Goal: Use online tool/utility: Utilize a website feature to perform a specific function

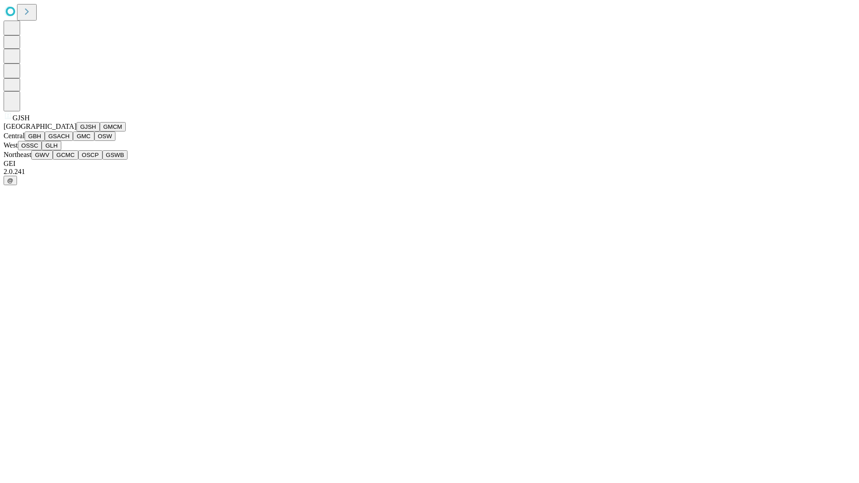
click at [76, 131] on button "GJSH" at bounding box center [87, 126] width 23 height 9
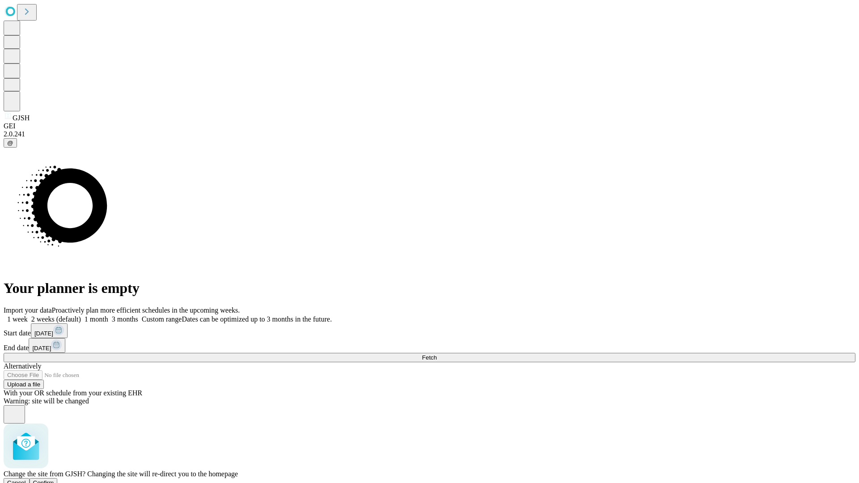
click at [54, 479] on span "Confirm" at bounding box center [43, 482] width 21 height 7
click at [81, 315] on label "2 weeks (default)" at bounding box center [54, 319] width 53 height 8
click at [437, 354] on span "Fetch" at bounding box center [429, 357] width 15 height 7
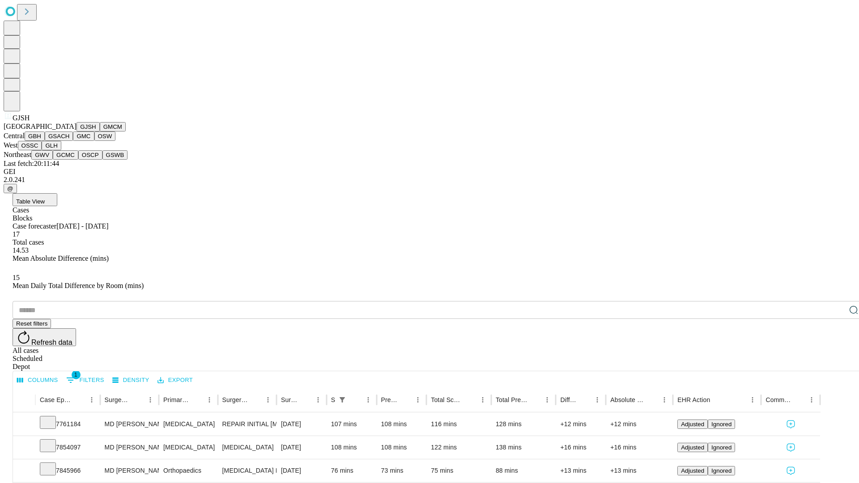
click at [100, 131] on button "GMCM" at bounding box center [113, 126] width 26 height 9
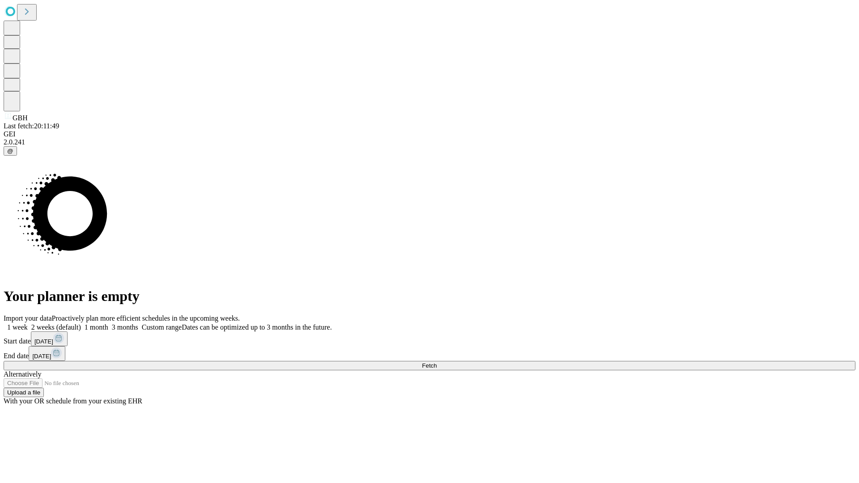
click at [81, 323] on label "2 weeks (default)" at bounding box center [54, 327] width 53 height 8
click at [437, 362] on span "Fetch" at bounding box center [429, 365] width 15 height 7
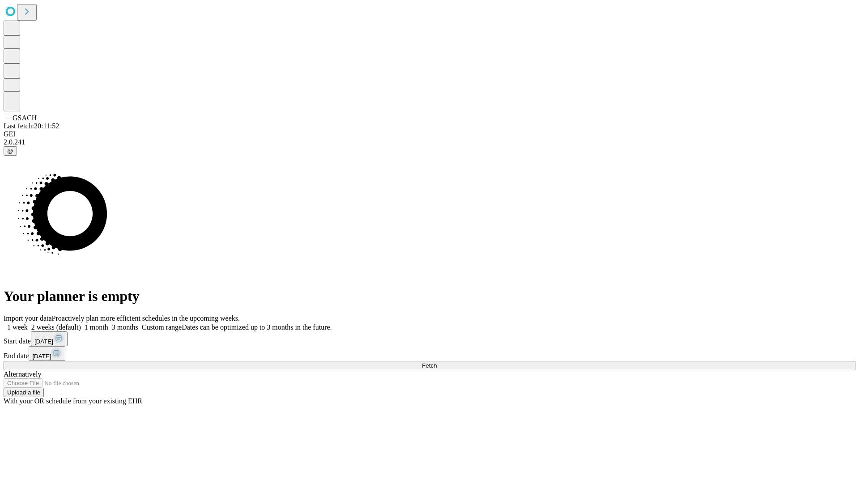
click at [81, 323] on label "2 weeks (default)" at bounding box center [54, 327] width 53 height 8
click at [437, 362] on span "Fetch" at bounding box center [429, 365] width 15 height 7
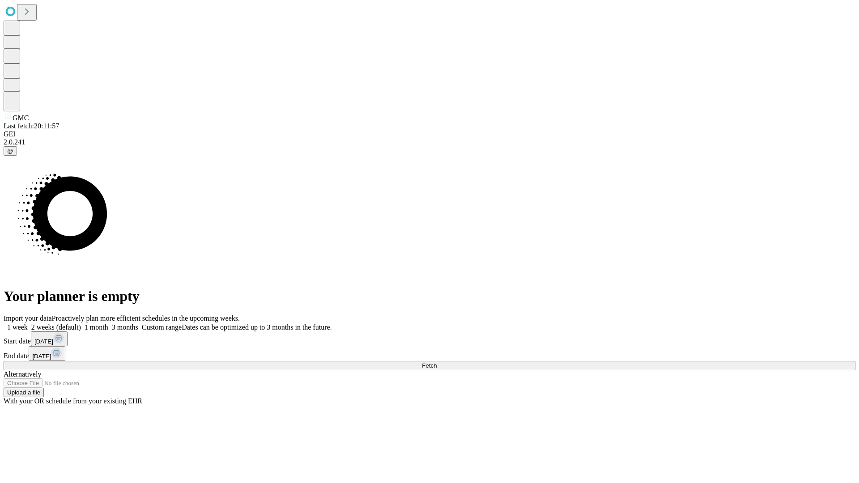
click at [81, 323] on label "2 weeks (default)" at bounding box center [54, 327] width 53 height 8
click at [437, 362] on span "Fetch" at bounding box center [429, 365] width 15 height 7
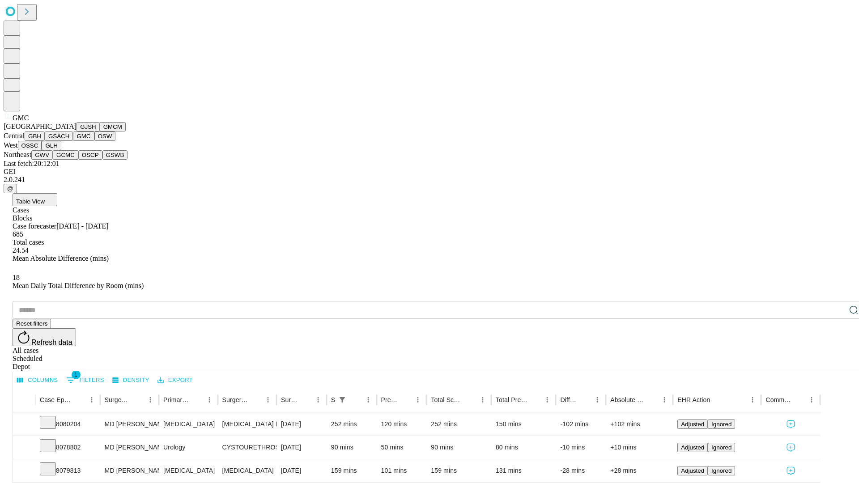
click at [94, 141] on button "OSW" at bounding box center [104, 135] width 21 height 9
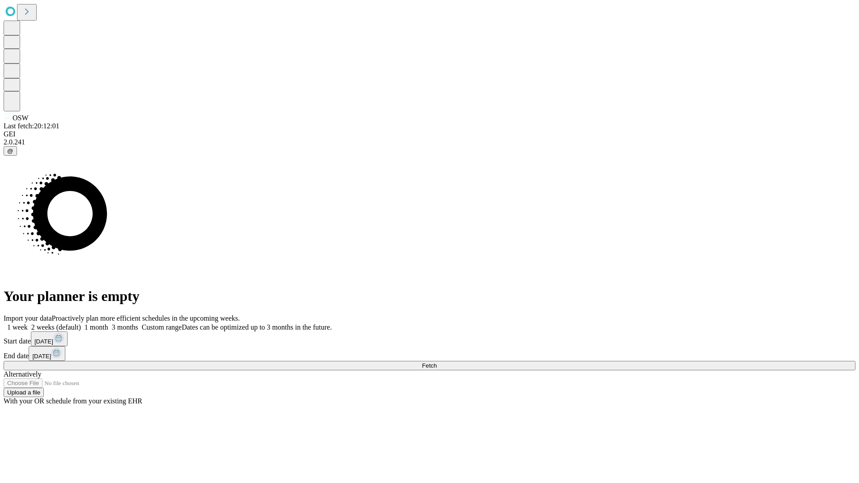
click at [81, 323] on label "2 weeks (default)" at bounding box center [54, 327] width 53 height 8
click at [437, 362] on span "Fetch" at bounding box center [429, 365] width 15 height 7
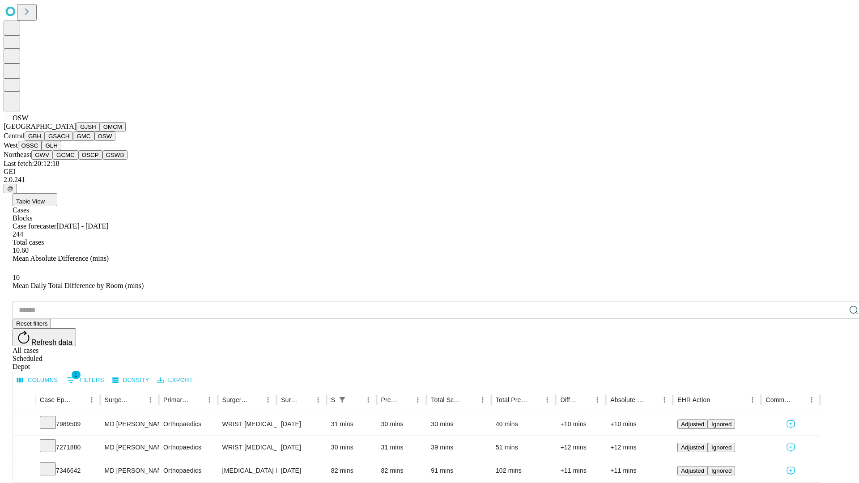
click at [42, 150] on button "OSSC" at bounding box center [30, 145] width 24 height 9
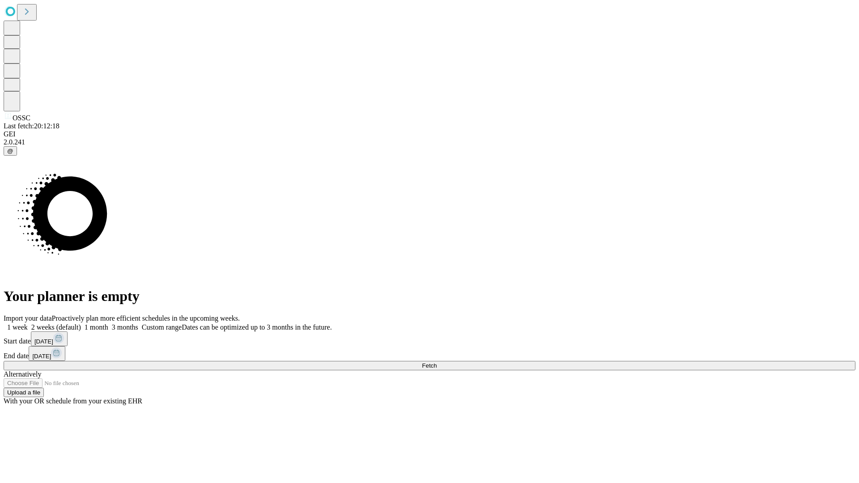
click at [81, 323] on label "2 weeks (default)" at bounding box center [54, 327] width 53 height 8
click at [437, 362] on span "Fetch" at bounding box center [429, 365] width 15 height 7
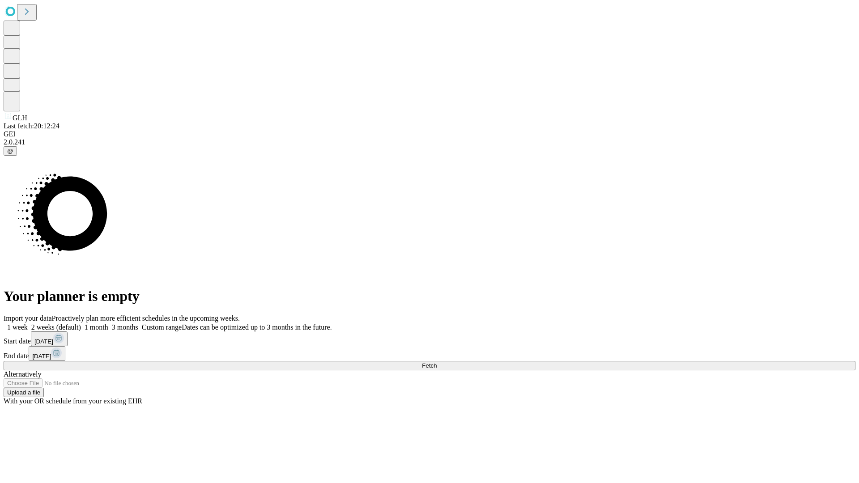
click at [81, 323] on label "2 weeks (default)" at bounding box center [54, 327] width 53 height 8
click at [437, 362] on span "Fetch" at bounding box center [429, 365] width 15 height 7
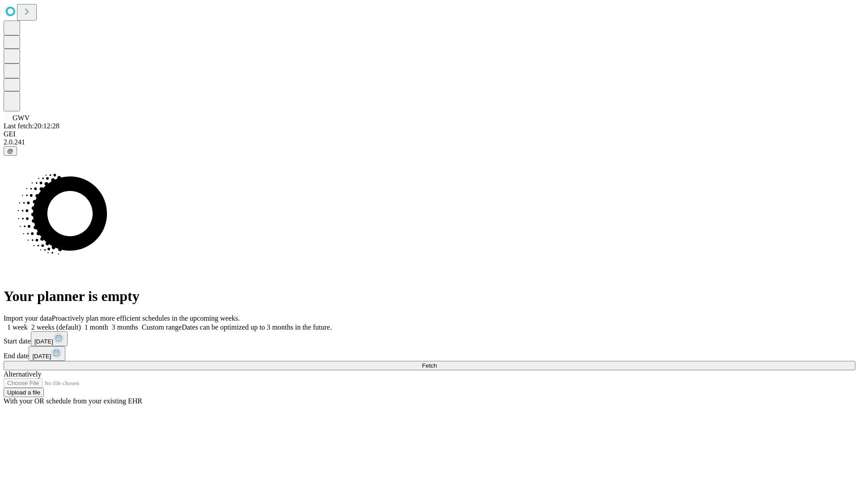
click at [81, 323] on label "2 weeks (default)" at bounding box center [54, 327] width 53 height 8
click at [437, 362] on span "Fetch" at bounding box center [429, 365] width 15 height 7
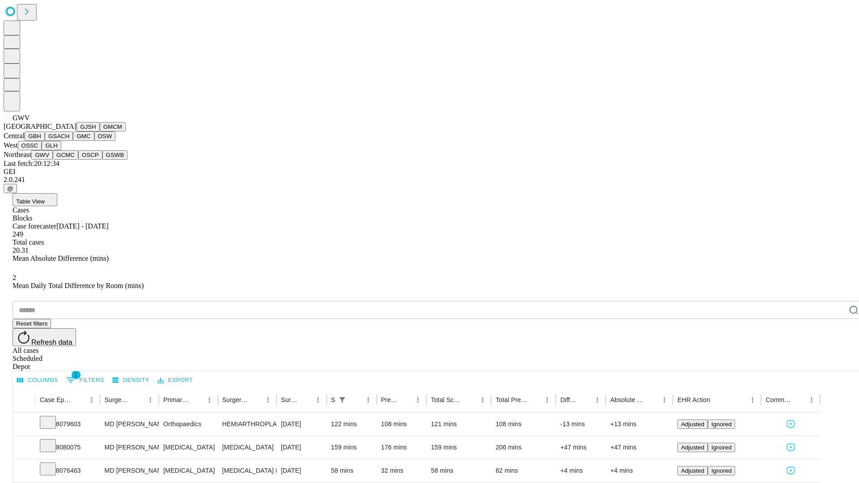
click at [69, 160] on button "GCMC" at bounding box center [65, 154] width 25 height 9
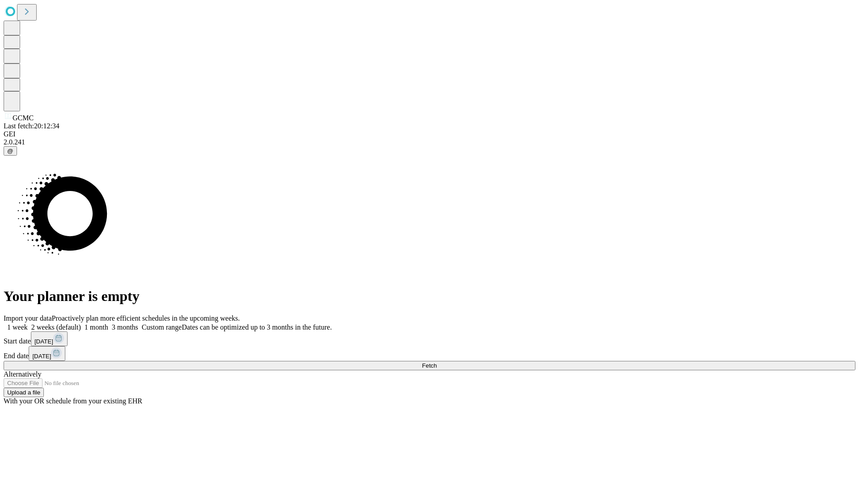
click at [81, 323] on label "2 weeks (default)" at bounding box center [54, 327] width 53 height 8
click at [437, 362] on span "Fetch" at bounding box center [429, 365] width 15 height 7
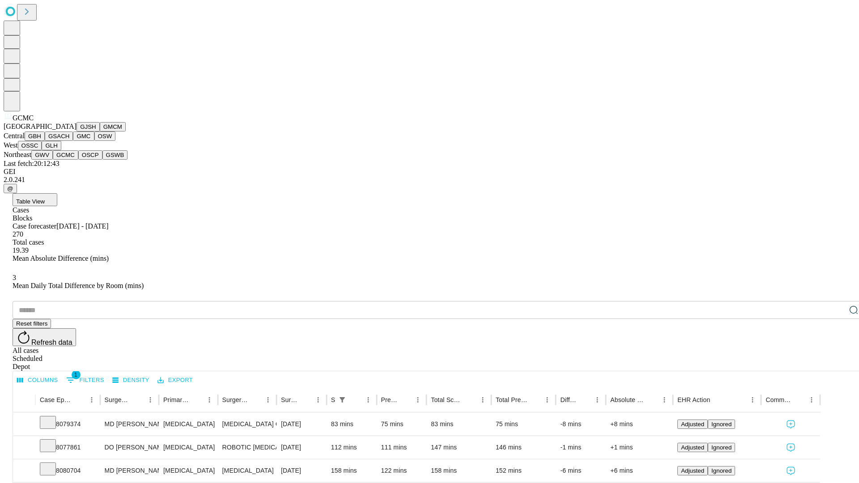
click at [78, 160] on button "OSCP" at bounding box center [90, 154] width 24 height 9
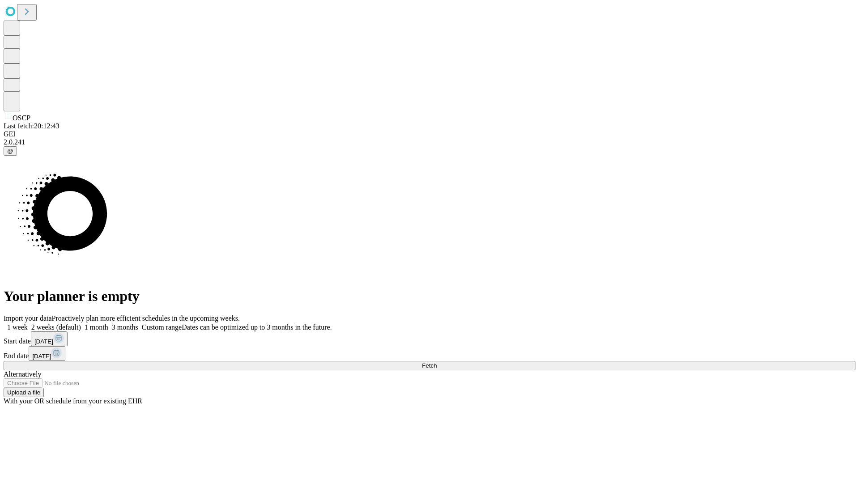
click at [81, 323] on label "2 weeks (default)" at bounding box center [54, 327] width 53 height 8
click at [437, 362] on span "Fetch" at bounding box center [429, 365] width 15 height 7
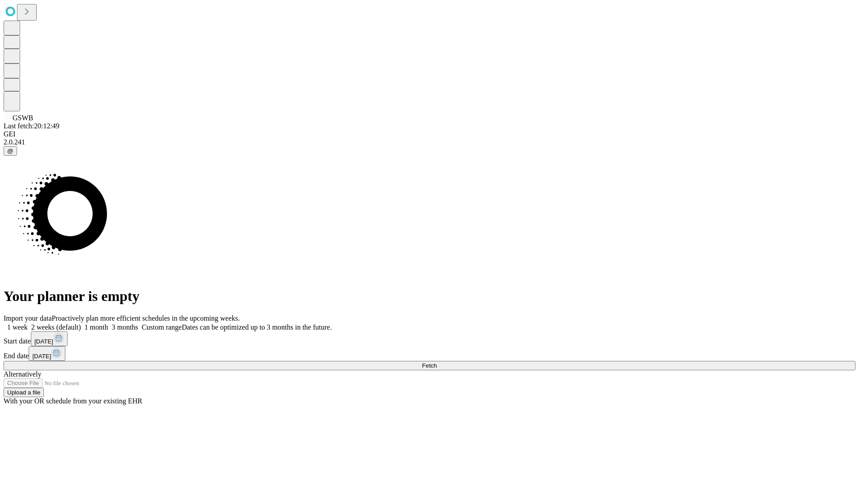
click at [81, 323] on label "2 weeks (default)" at bounding box center [54, 327] width 53 height 8
click at [437, 362] on span "Fetch" at bounding box center [429, 365] width 15 height 7
